Goal: Task Accomplishment & Management: Manage account settings

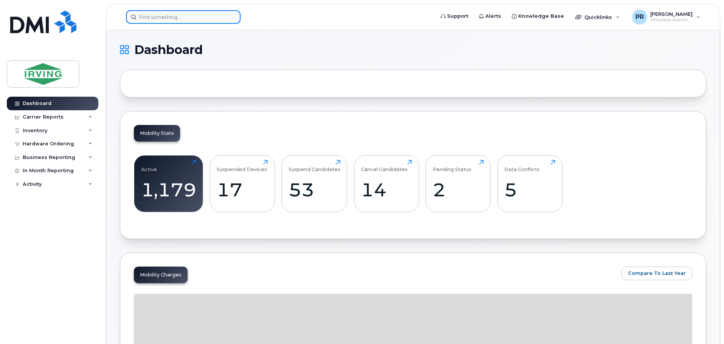
click at [160, 19] on input at bounding box center [183, 17] width 115 height 14
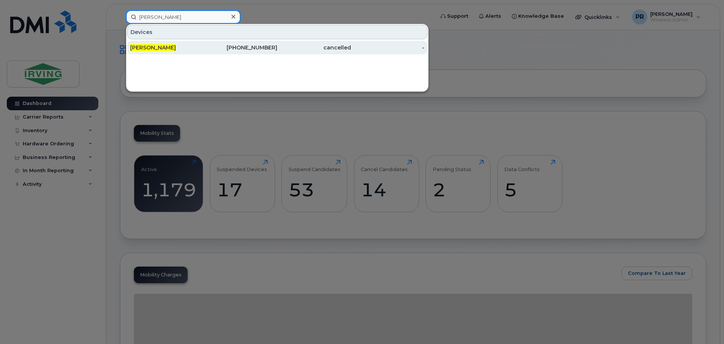
type input "al eisan"
click at [166, 51] on div "Al Eisan" at bounding box center [167, 48] width 74 height 8
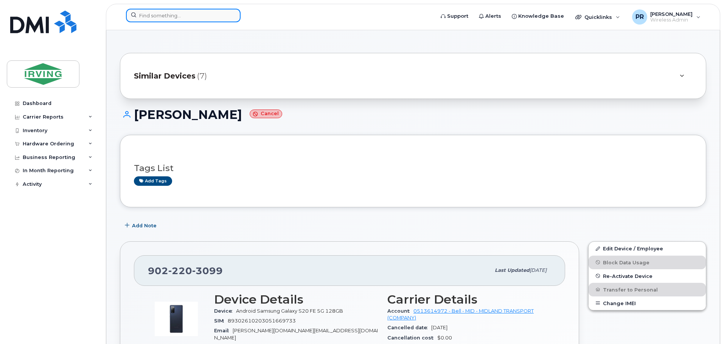
click at [180, 17] on input at bounding box center [183, 16] width 115 height 14
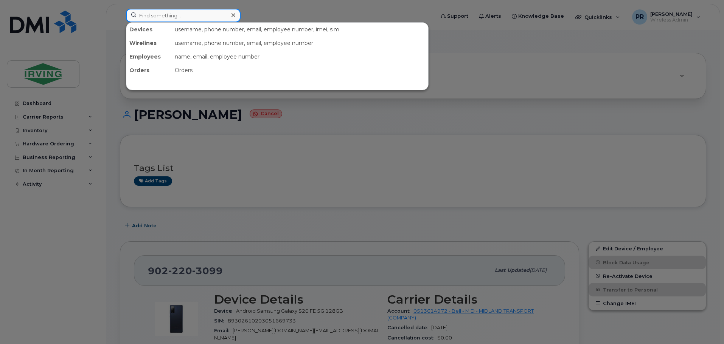
paste input "5142507872"
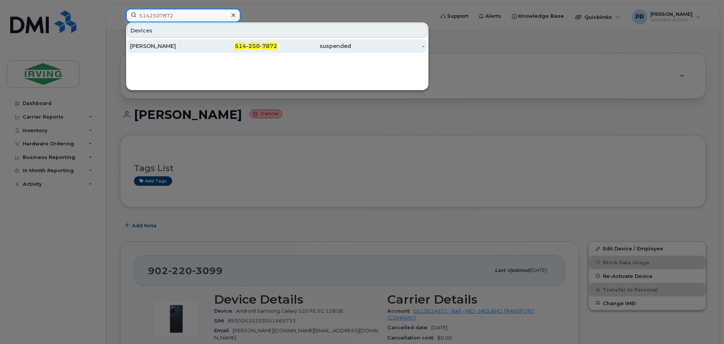
type input "5142507872"
click at [183, 44] on div "[PERSON_NAME]" at bounding box center [167, 46] width 74 height 8
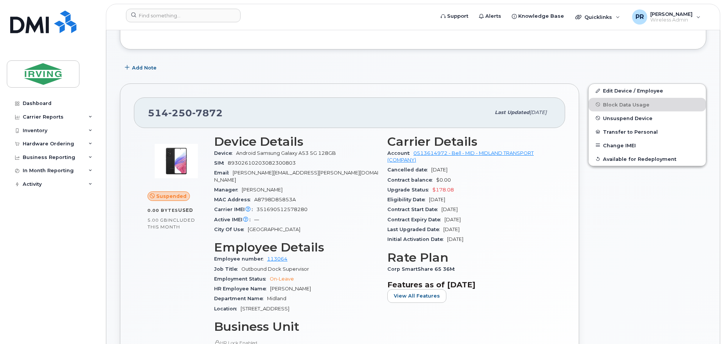
scroll to position [76, 0]
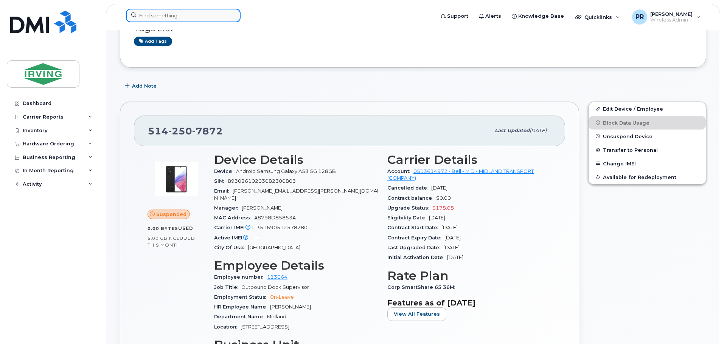
click at [155, 16] on input at bounding box center [183, 16] width 115 height 14
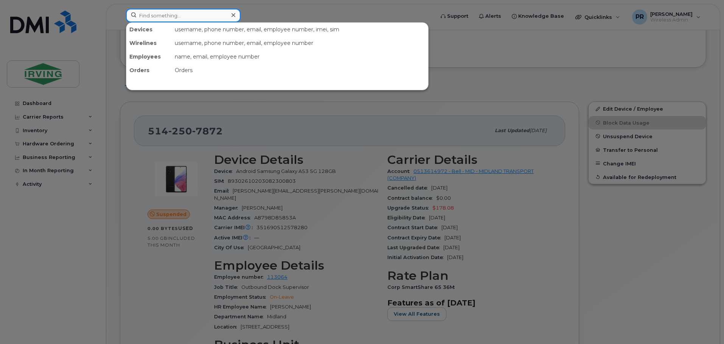
paste input "Ryan Deziel"
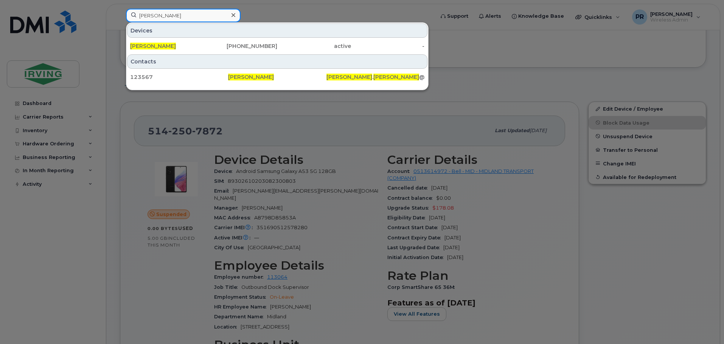
drag, startPoint x: 176, startPoint y: 16, endPoint x: 122, endPoint y: 18, distance: 53.4
click at [122, 18] on div "Ryan Deziel Devices Ryan Deziel 902-439-1850 active - Contacts 123567 Ryan Dezi…" at bounding box center [277, 17] width 315 height 17
paste input "Olivier Tailleur"
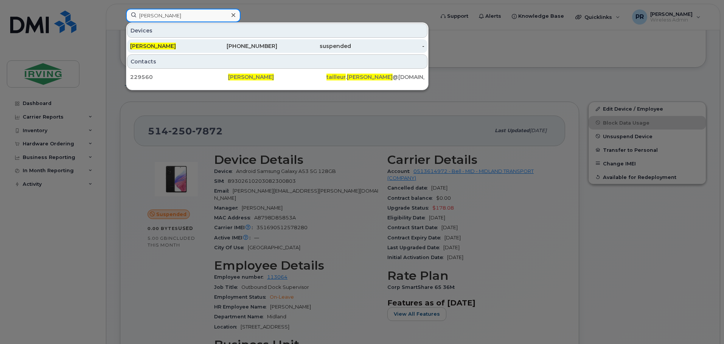
type input "Olivier Tailleur"
click at [152, 45] on span "Olivier Tailleur" at bounding box center [153, 46] width 46 height 7
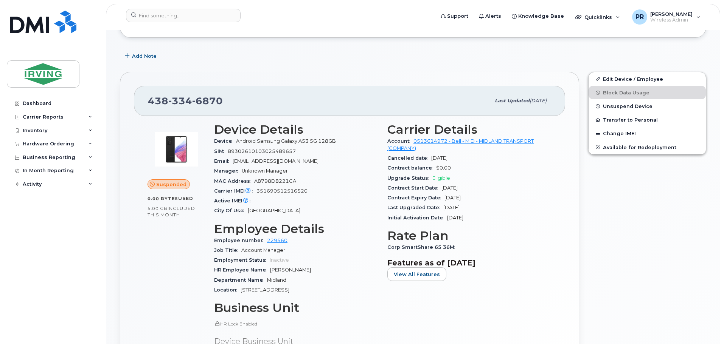
scroll to position [107, 0]
click at [277, 190] on span "351690512516520" at bounding box center [281, 190] width 51 height 6
copy span "351690512516520"
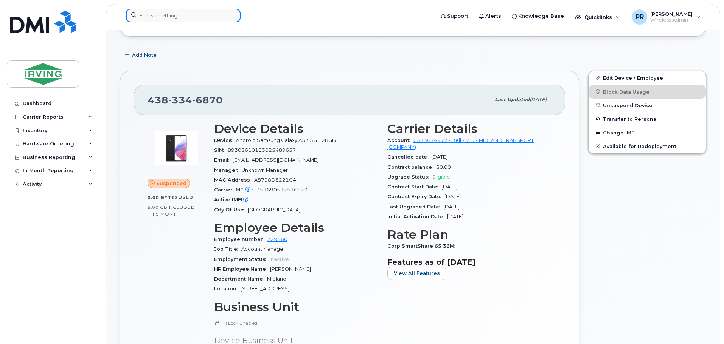
click at [172, 16] on input at bounding box center [183, 16] width 115 height 14
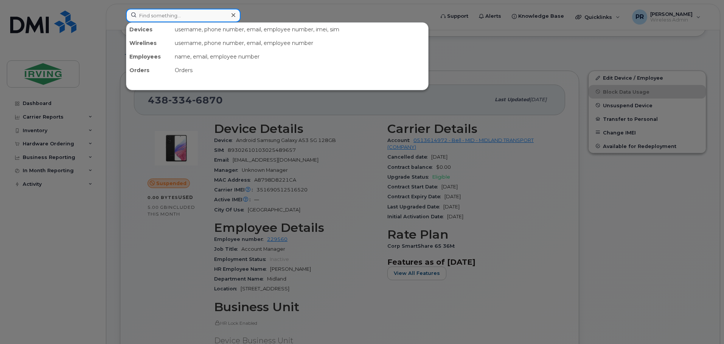
paste input "351690512516520"
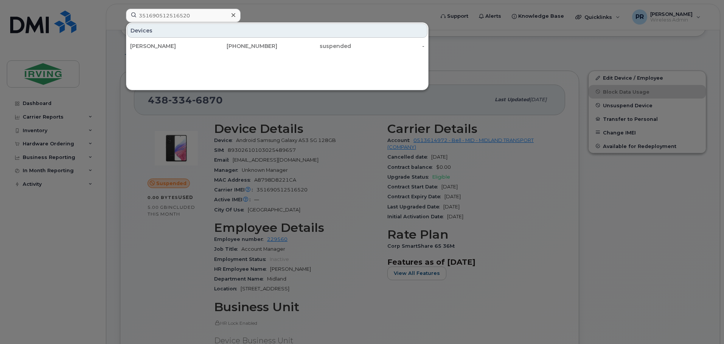
click at [253, 18] on div at bounding box center [362, 172] width 724 height 344
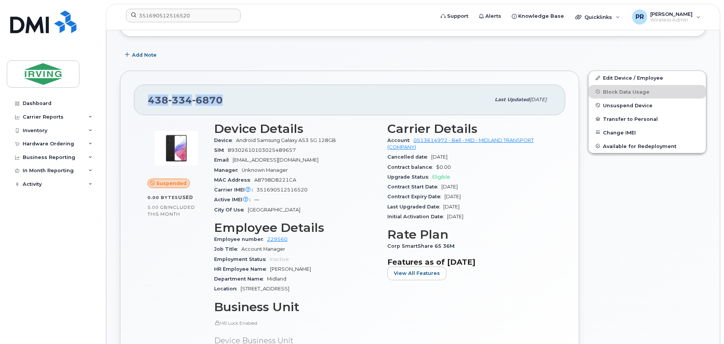
drag, startPoint x: 225, startPoint y: 99, endPoint x: 149, endPoint y: 101, distance: 75.6
click at [149, 101] on div "438 334 6870" at bounding box center [319, 100] width 342 height 16
copy span "438 334 6870"
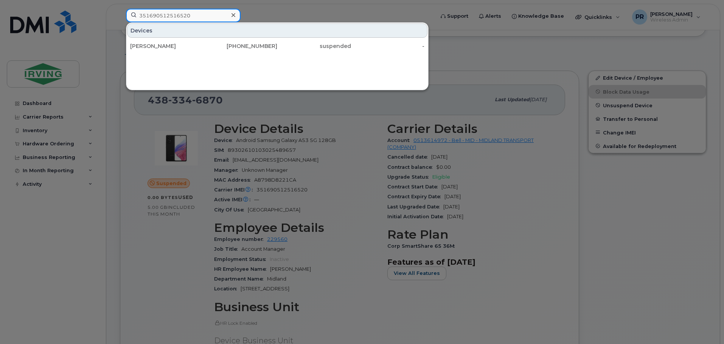
click at [193, 17] on input "351690512516520" at bounding box center [183, 16] width 115 height 14
drag, startPoint x: 205, startPoint y: 14, endPoint x: 113, endPoint y: 14, distance: 92.6
click at [120, 14] on div "351690512516520 Devices Olivier Tailleur 438-334-6870 suspended -" at bounding box center [277, 17] width 315 height 17
paste input "438334687"
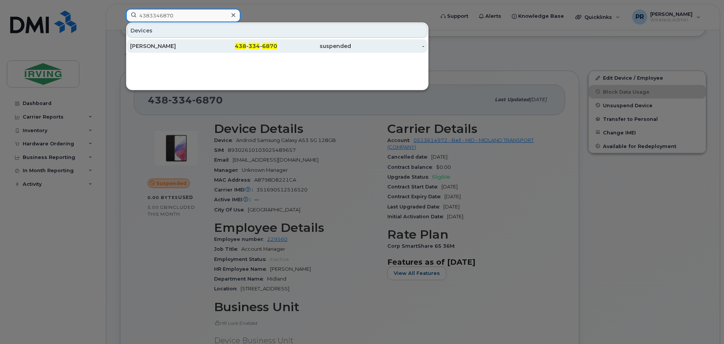
type input "4383346870"
click at [143, 47] on div "Olivier Tailleur" at bounding box center [167, 46] width 74 height 8
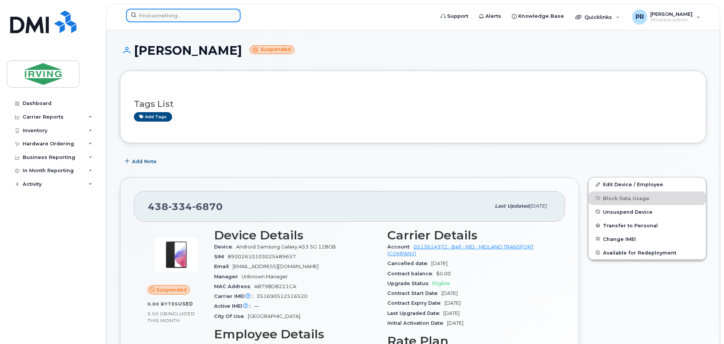
click at [175, 18] on input at bounding box center [183, 16] width 115 height 14
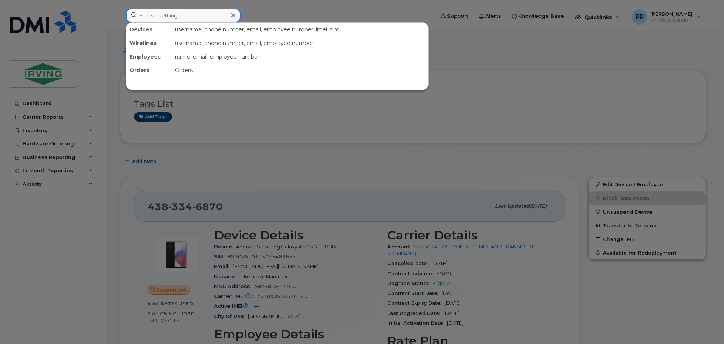
paste input "Steven Jaigobin"
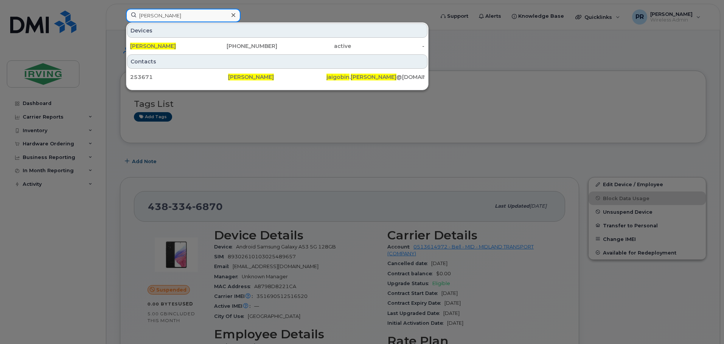
drag, startPoint x: 187, startPoint y: 17, endPoint x: 91, endPoint y: 17, distance: 96.0
click at [120, 17] on div "Steven Jaigobin Devices Steven Jaigobin 289-544-5417 active - Contacts 253671 S…" at bounding box center [277, 17] width 315 height 17
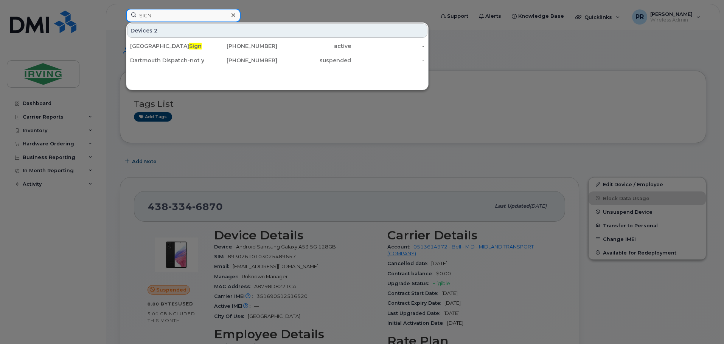
drag, startPoint x: 163, startPoint y: 16, endPoint x: 97, endPoint y: 15, distance: 66.5
click at [120, 15] on div "SIGN Devices 2 Montreal Sign 438-449-7757 active - Dartmouth Dispatch-not yet a…" at bounding box center [277, 17] width 315 height 17
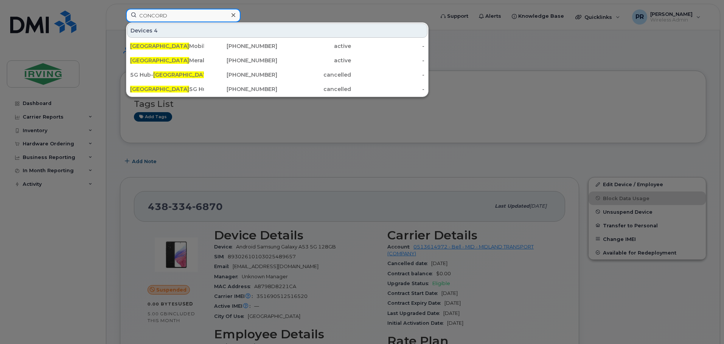
drag, startPoint x: 172, startPoint y: 17, endPoint x: 91, endPoint y: 16, distance: 80.9
click at [120, 16] on div "CONCORD Devices 4 Concord Mobile Hot Spot 437-452-5132 active - Concord Meraki …" at bounding box center [277, 17] width 315 height 17
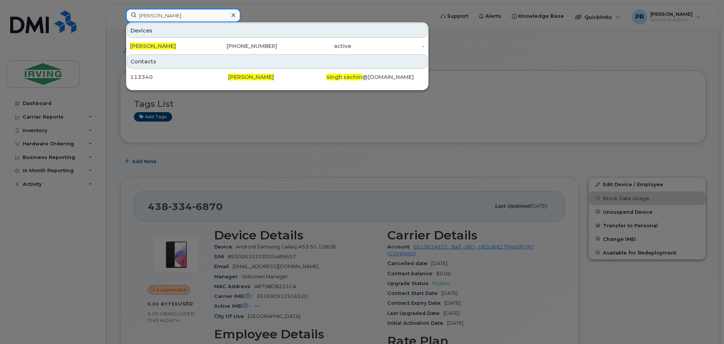
drag, startPoint x: 180, startPoint y: 16, endPoint x: 105, endPoint y: 16, distance: 74.1
click at [120, 16] on div "SACHIN SINGH Devices Sachin Singh 416-347-5386 active - Contacts 113340 Sachin …" at bounding box center [277, 17] width 315 height 17
type input "SACHIN SINGH"
click at [234, 15] on icon at bounding box center [233, 15] width 4 height 4
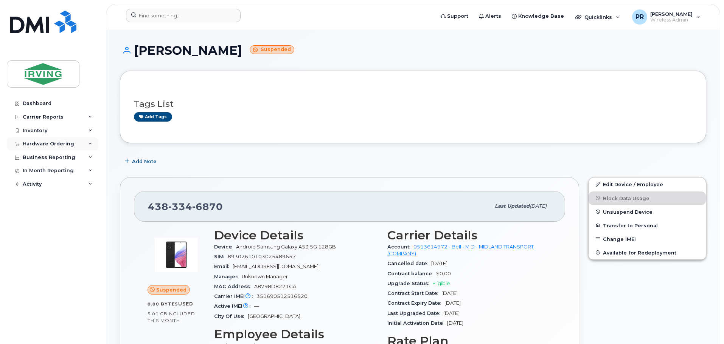
click at [40, 143] on div "Hardware Ordering" at bounding box center [48, 144] width 51 height 6
click at [39, 169] on div "Orders" at bounding box center [35, 172] width 19 height 7
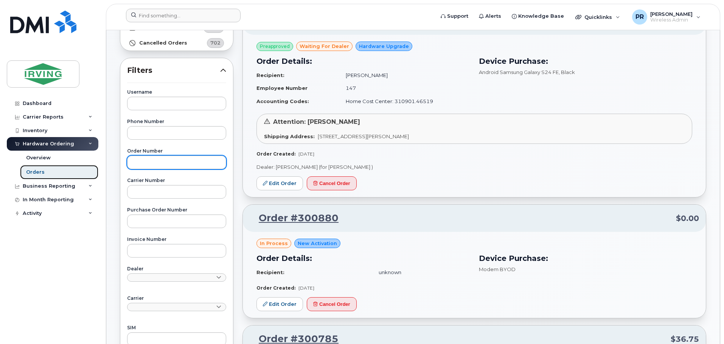
scroll to position [113, 0]
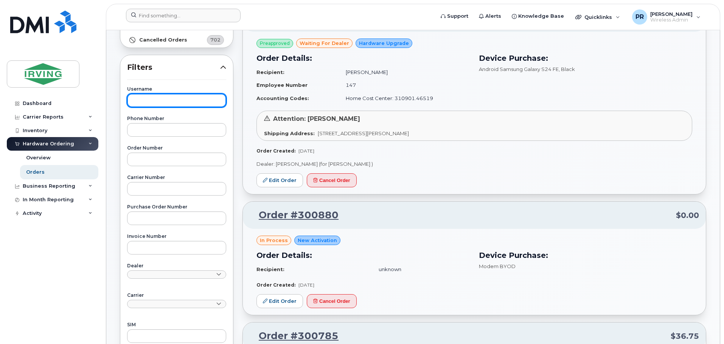
click at [175, 102] on input "text" at bounding box center [176, 101] width 99 height 14
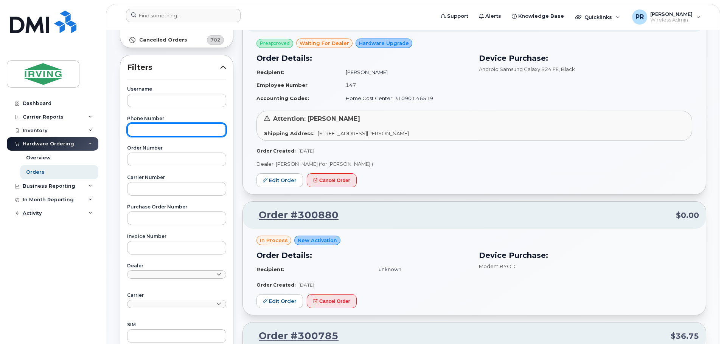
click at [168, 132] on input "text" at bounding box center [176, 130] width 99 height 14
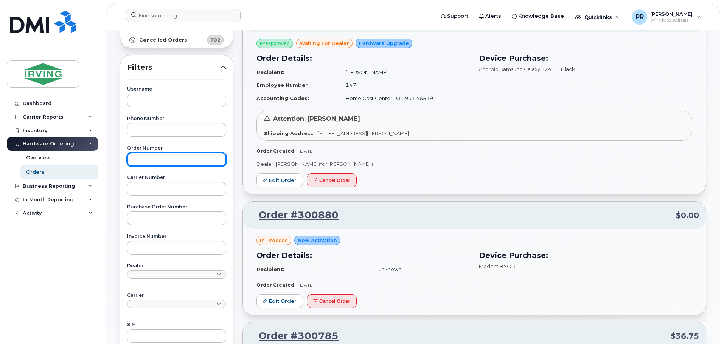
click at [169, 157] on input "text" at bounding box center [176, 160] width 99 height 14
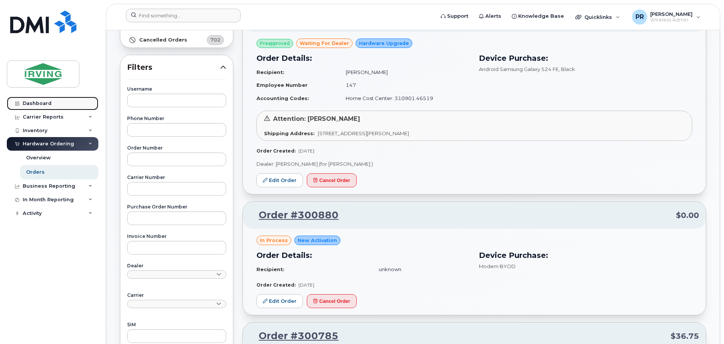
click at [43, 105] on div "Dashboard" at bounding box center [37, 104] width 29 height 6
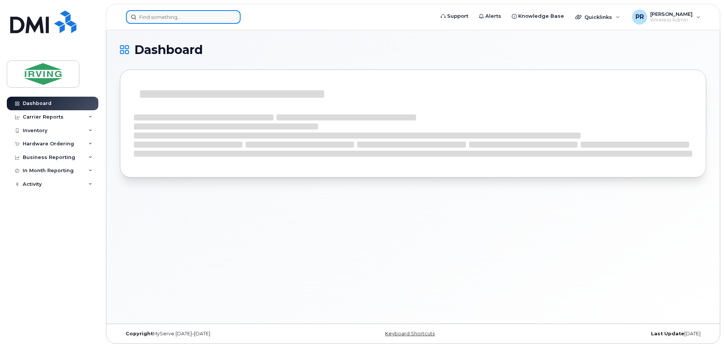
click at [186, 15] on input at bounding box center [183, 17] width 115 height 14
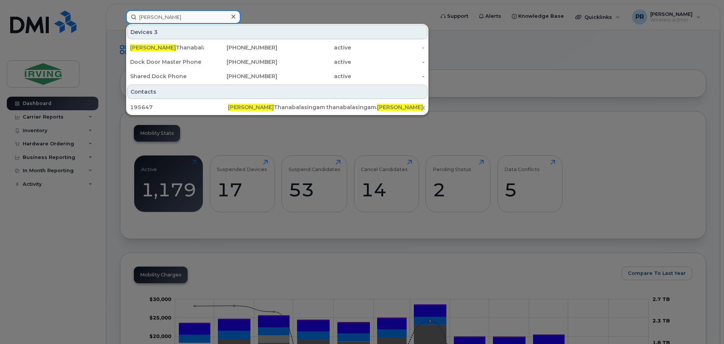
type input "pirasath"
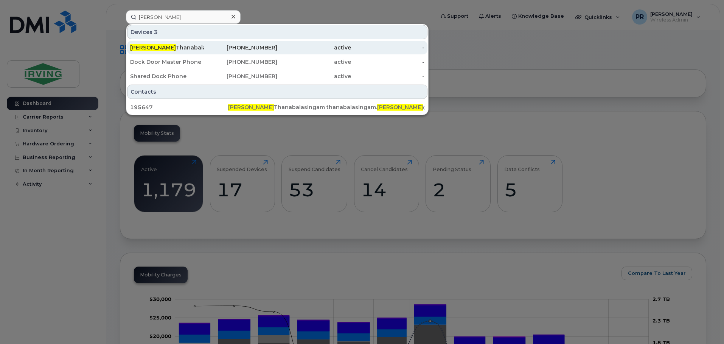
click at [183, 46] on div "Pirasath Thanabalasingam" at bounding box center [167, 48] width 74 height 8
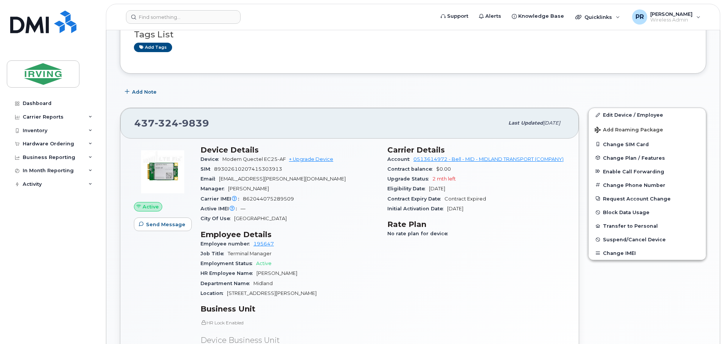
scroll to position [113, 0]
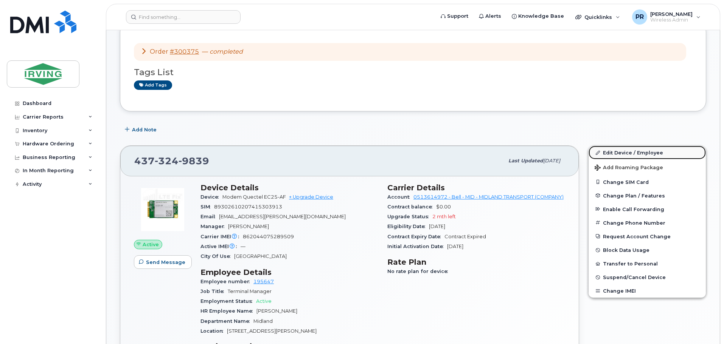
drag, startPoint x: 613, startPoint y: 152, endPoint x: 598, endPoint y: 154, distance: 14.8
click at [613, 152] on link "Edit Device / Employee" at bounding box center [646, 153] width 117 height 14
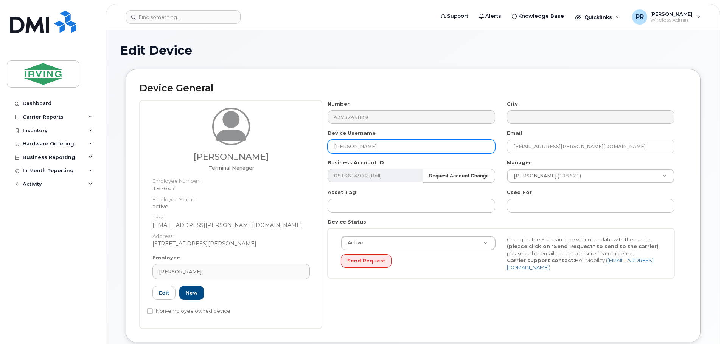
drag, startPoint x: 408, startPoint y: 145, endPoint x: 310, endPoint y: 149, distance: 98.4
click at [310, 149] on div "Pirasath Thanabalasingam Terminal Manager Employee Number: 195647 Employee Stat…" at bounding box center [413, 215] width 547 height 228
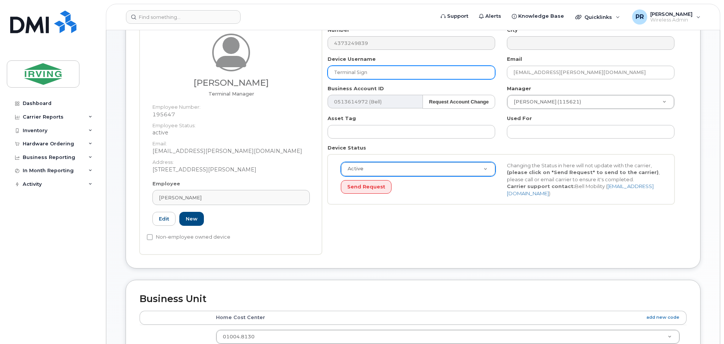
scroll to position [76, 0]
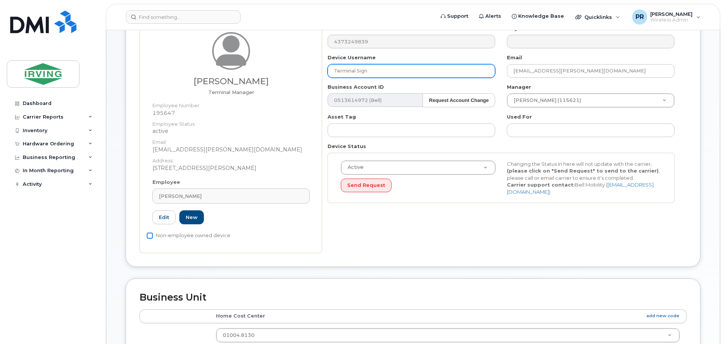
type input "Terminal Sign"
click at [150, 236] on input "Non-employee owned device" at bounding box center [150, 236] width 6 height 6
checkbox input "true"
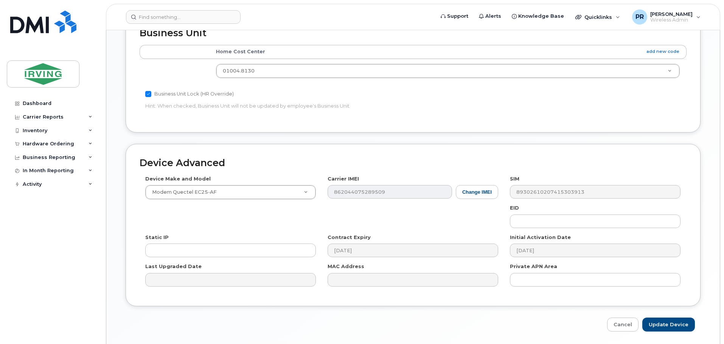
scroll to position [366, 0]
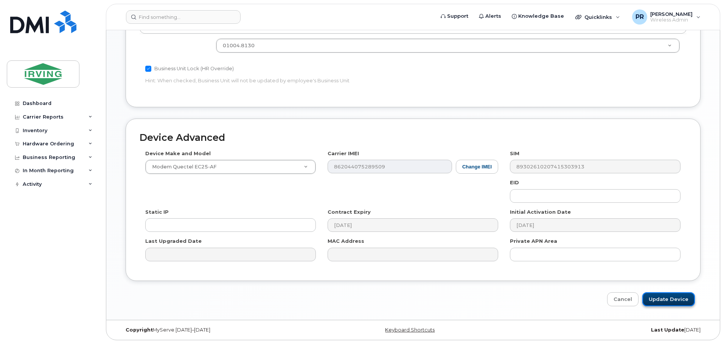
click at [669, 298] on input "Update Device" at bounding box center [668, 300] width 53 height 14
type input "Saving..."
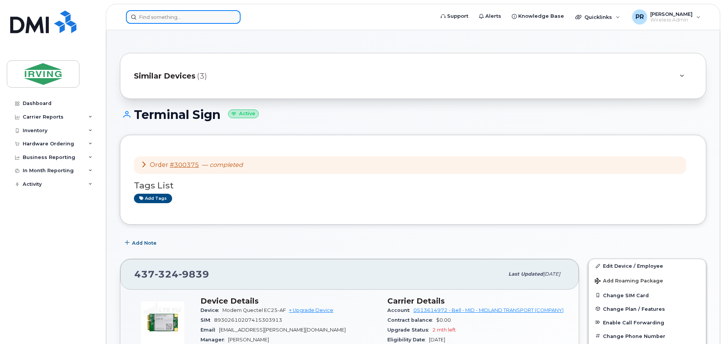
click at [176, 15] on input at bounding box center [183, 17] width 115 height 14
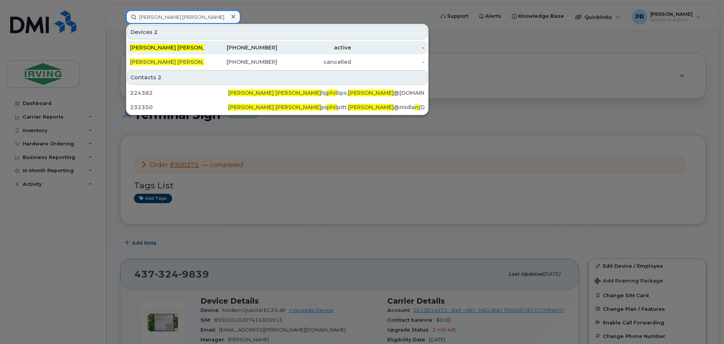
type input "[PERSON_NAME] [PERSON_NAME]"
click at [166, 47] on div "Steven Phil pitt" at bounding box center [167, 48] width 74 height 8
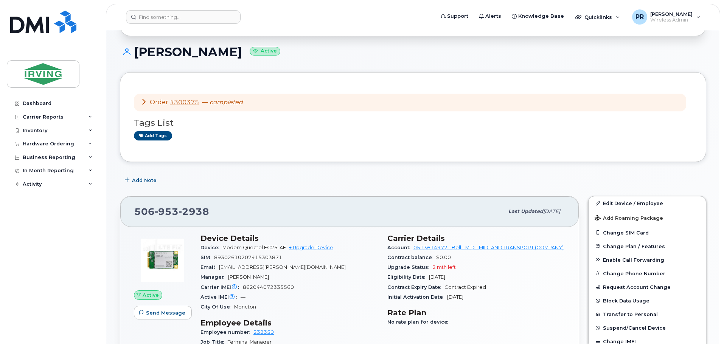
scroll to position [113, 0]
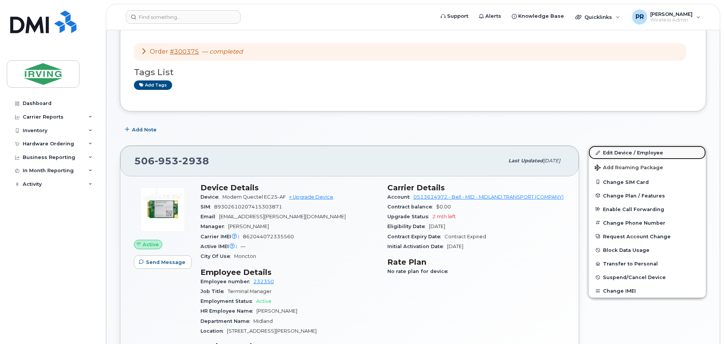
click at [646, 153] on link "Edit Device / Employee" at bounding box center [646, 153] width 117 height 14
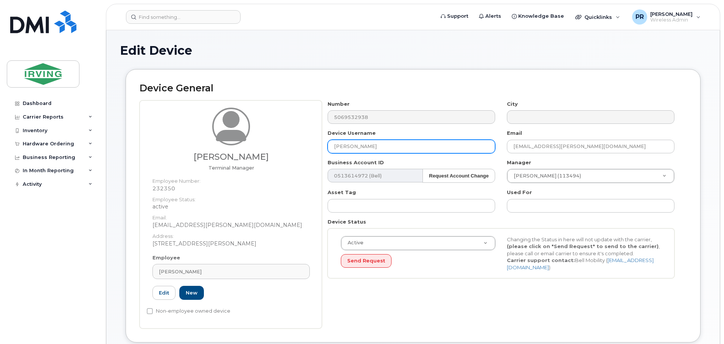
drag, startPoint x: 376, startPoint y: 147, endPoint x: 291, endPoint y: 162, distance: 86.3
click at [309, 151] on div "Steven Philpitt Terminal Manager Employee Number: 232350 Employee Status: activ…" at bounding box center [413, 215] width 547 height 228
click at [150, 313] on input "Non-employee owned device" at bounding box center [150, 312] width 6 height 6
checkbox input "true"
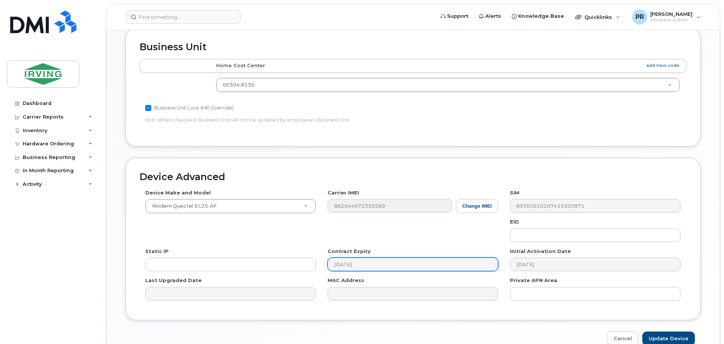
scroll to position [366, 0]
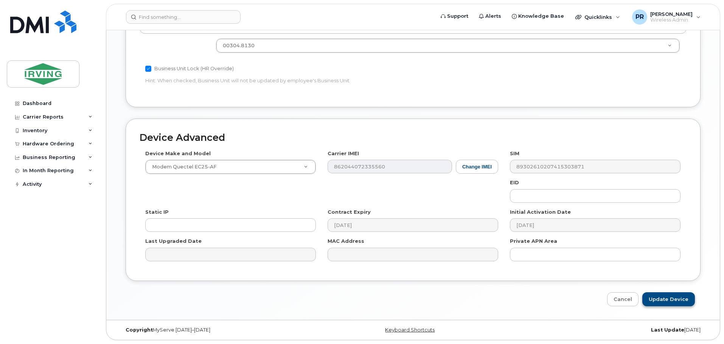
type input "Terminal Sign"
click at [658, 299] on input "Update Device" at bounding box center [668, 300] width 53 height 14
type input "Saving..."
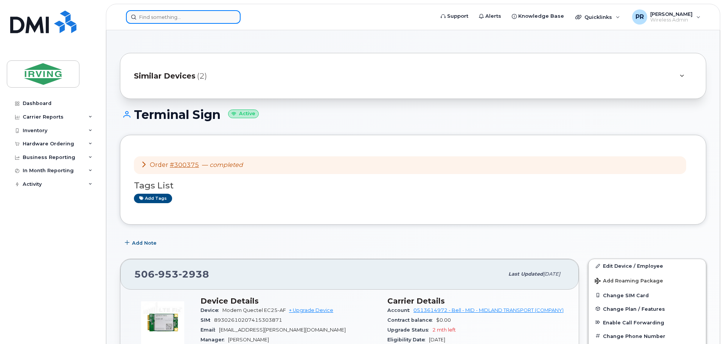
click at [152, 15] on input at bounding box center [183, 17] width 115 height 14
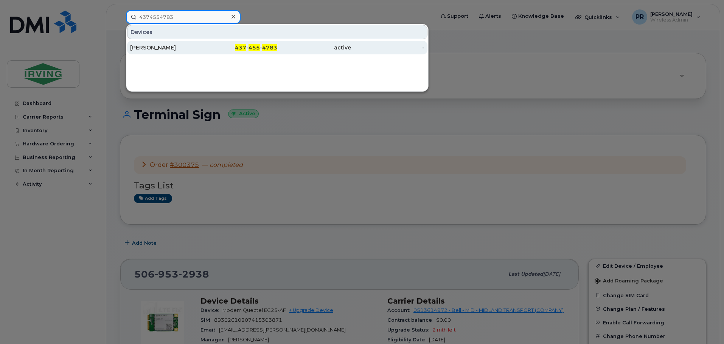
type input "4374554783"
drag, startPoint x: 162, startPoint y: 48, endPoint x: 174, endPoint y: 48, distance: 11.7
click at [162, 48] on div "Shano Geaorge" at bounding box center [167, 48] width 74 height 8
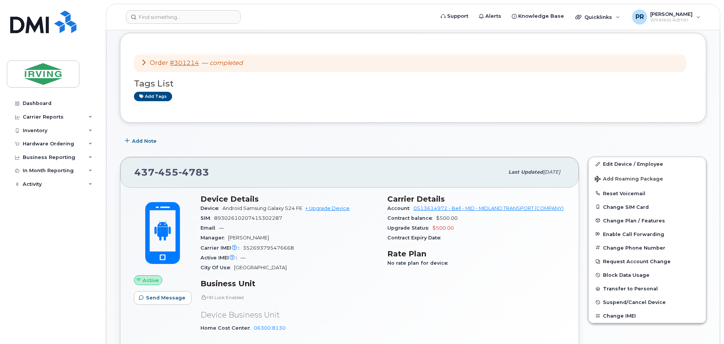
scroll to position [76, 0]
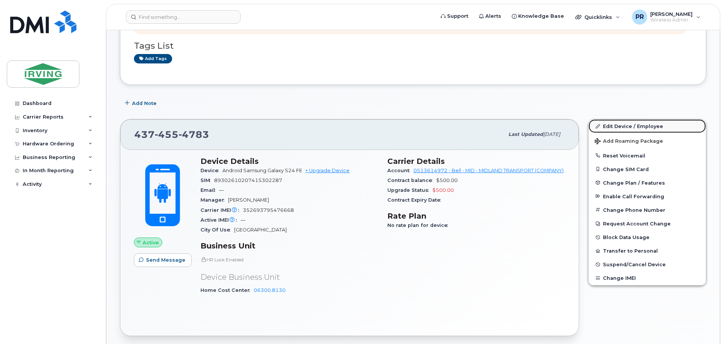
click at [629, 127] on link "Edit Device / Employee" at bounding box center [646, 126] width 117 height 14
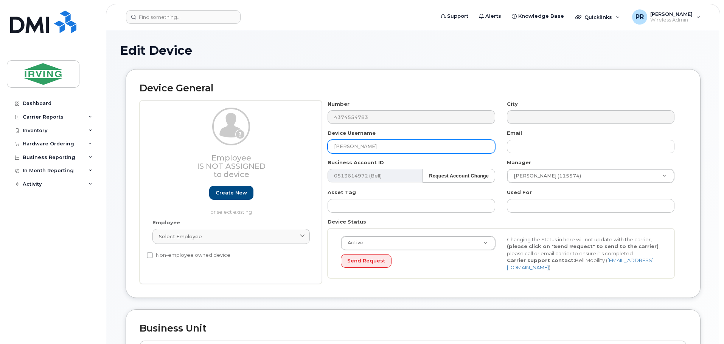
click at [360, 147] on input "Shano Geaorge" at bounding box center [410, 147] width 167 height 14
type input "[PERSON_NAME]"
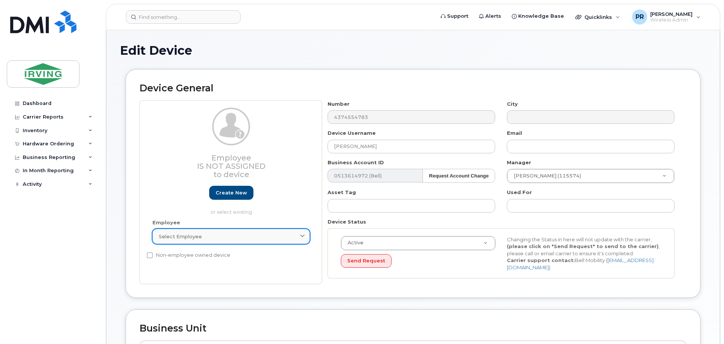
click at [191, 237] on span "Select employee" at bounding box center [180, 236] width 43 height 7
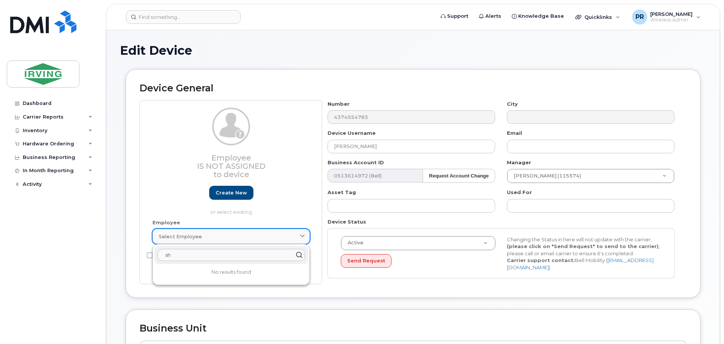
type input "s"
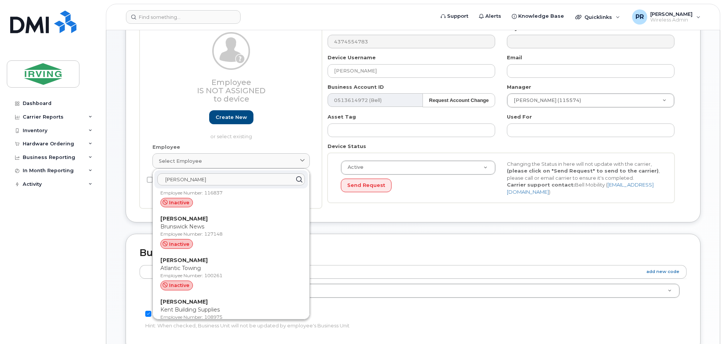
scroll to position [2921, 0]
drag, startPoint x: 192, startPoint y: 180, endPoint x: 141, endPoint y: 185, distance: 51.7
click at [141, 185] on div "Employee Is not assigned to device Create new or select existing Employee Selec…" at bounding box center [231, 117] width 182 height 184
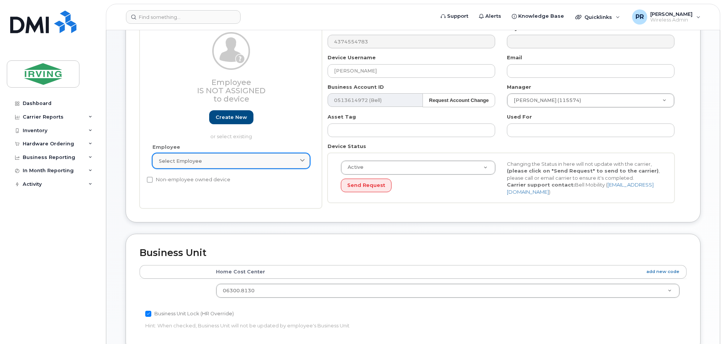
click at [190, 160] on span "Select employee" at bounding box center [180, 161] width 43 height 7
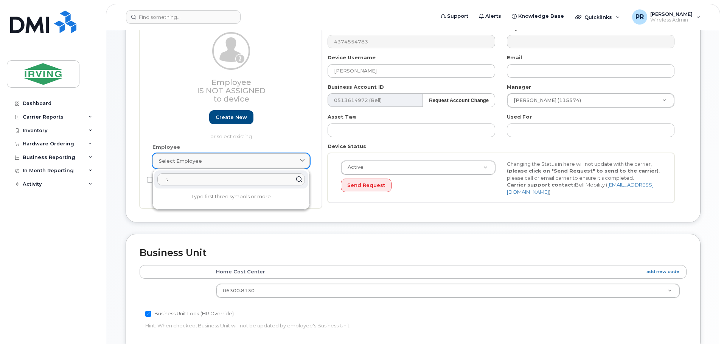
scroll to position [0, 0]
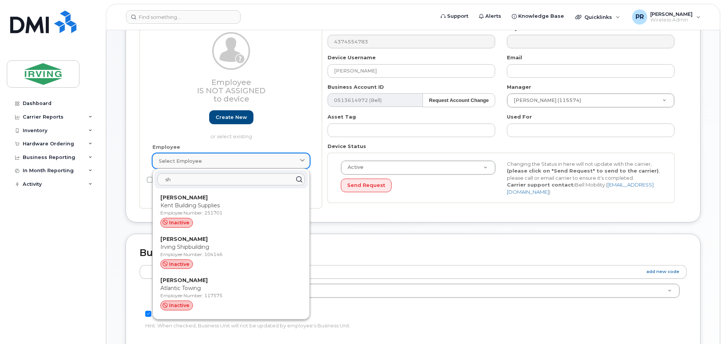
type input "s"
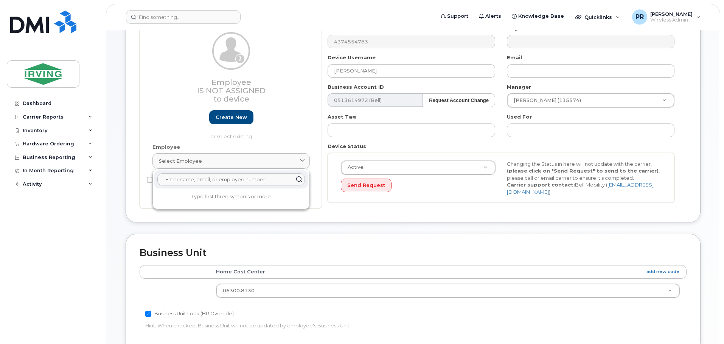
click at [187, 138] on p "or select existing" at bounding box center [230, 136] width 157 height 7
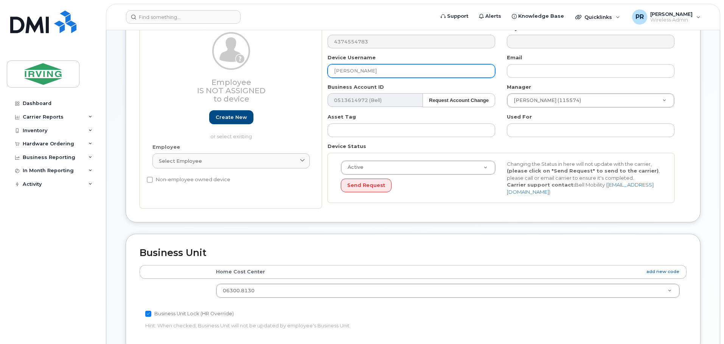
drag, startPoint x: 388, startPoint y: 70, endPoint x: 308, endPoint y: 79, distance: 79.8
click at [308, 79] on div "Employee Is not assigned to device Create new or select existing Employee Selec…" at bounding box center [413, 117] width 547 height 184
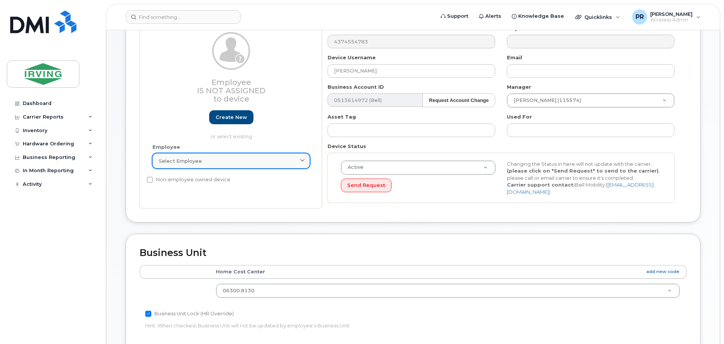
click at [227, 158] on div "Select employee" at bounding box center [231, 161] width 144 height 7
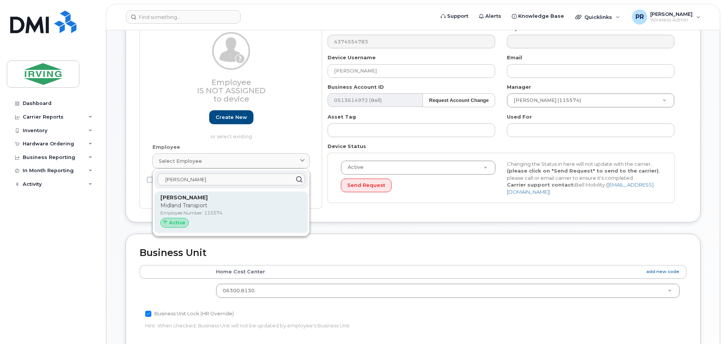
type input "david wiz"
click at [212, 201] on p "[PERSON_NAME]" at bounding box center [230, 198] width 141 height 8
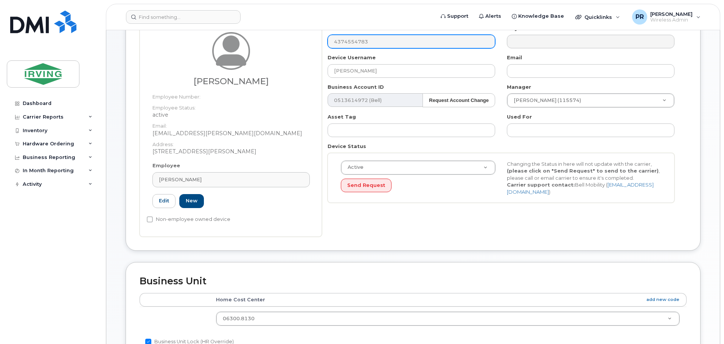
type input "115574"
type input "[PERSON_NAME]"
type input "[EMAIL_ADDRESS][PERSON_NAME][DOMAIN_NAME]"
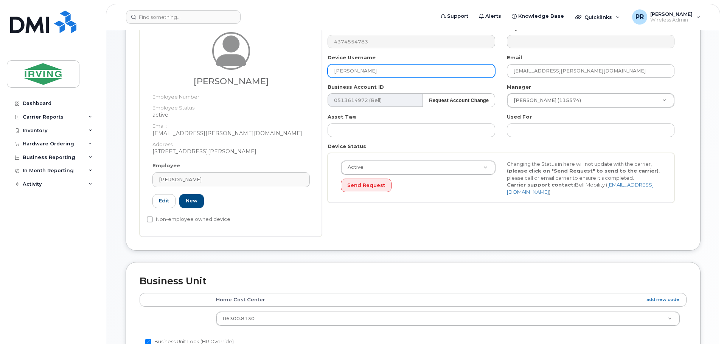
drag, startPoint x: 379, startPoint y: 69, endPoint x: 297, endPoint y: 73, distance: 82.1
click at [297, 73] on div "David Wiznuik Employee Number: Employee Status: active Email: wiznuik.dave@midl…" at bounding box center [413, 131] width 547 height 212
paste input "[PERSON_NAME]"
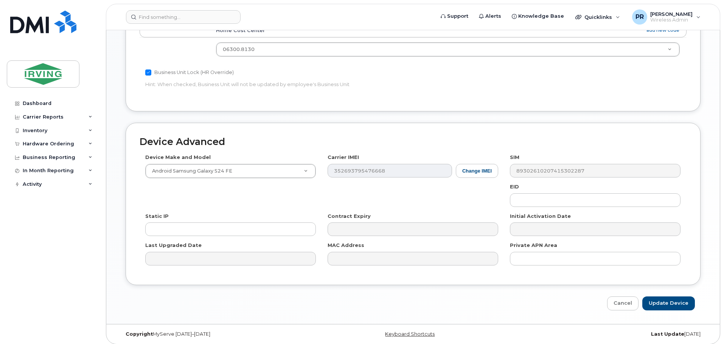
scroll to position [349, 0]
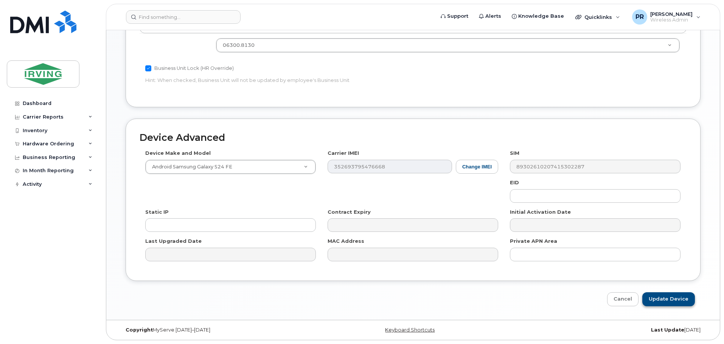
type input "[PERSON_NAME]"
drag, startPoint x: 658, startPoint y: 296, endPoint x: 620, endPoint y: 287, distance: 38.8
click at [658, 296] on input "Update Device" at bounding box center [668, 300] width 53 height 14
type input "Saving..."
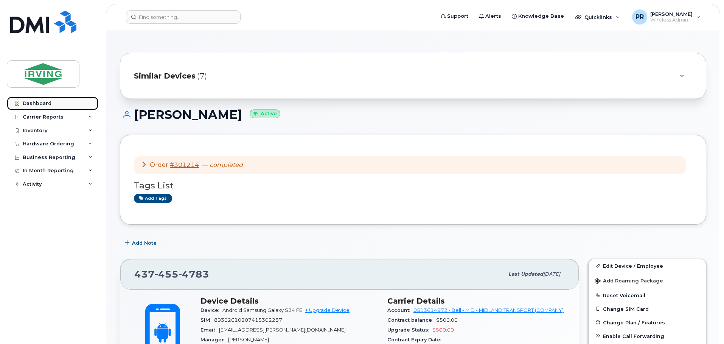
click at [37, 102] on div "Dashboard" at bounding box center [37, 104] width 29 height 6
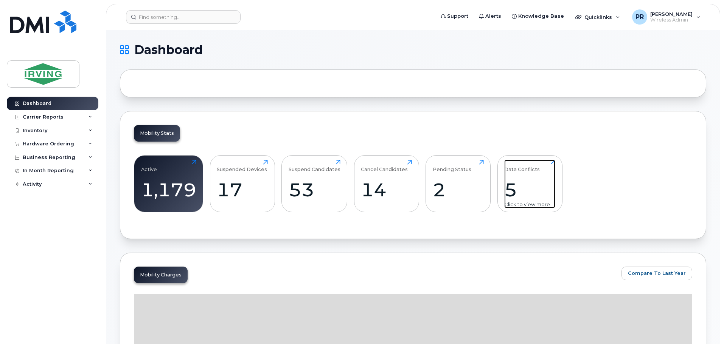
click at [521, 177] on div "Data Conflicts 5 Click to view more" at bounding box center [529, 184] width 51 height 48
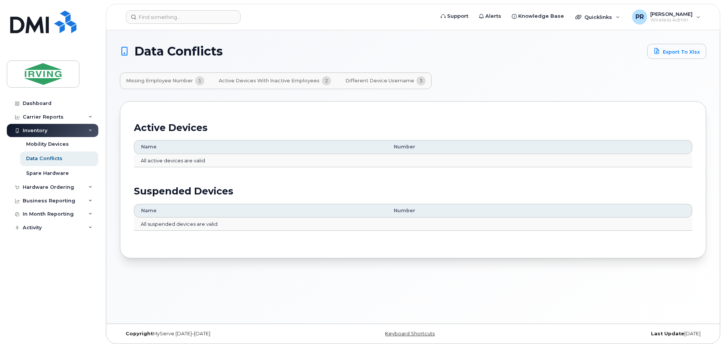
click at [364, 82] on span "Different Device Username" at bounding box center [379, 81] width 69 height 6
